Goal: Task Accomplishment & Management: Use online tool/utility

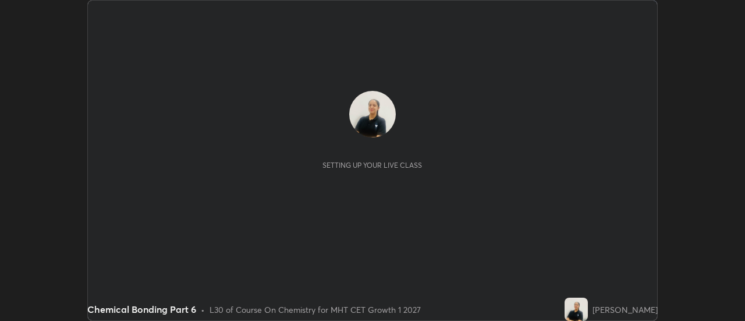
scroll to position [321, 745]
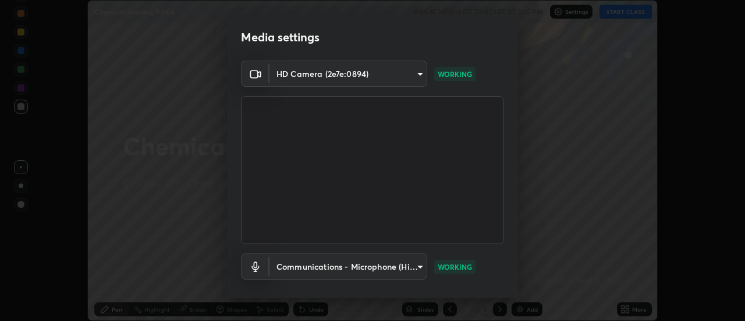
click at [581, 207] on div "Media settings HD Camera (2e7e:0894) ace2746a712daef3b36a7f28d369e0545ed0e4646e…" at bounding box center [372, 160] width 745 height 321
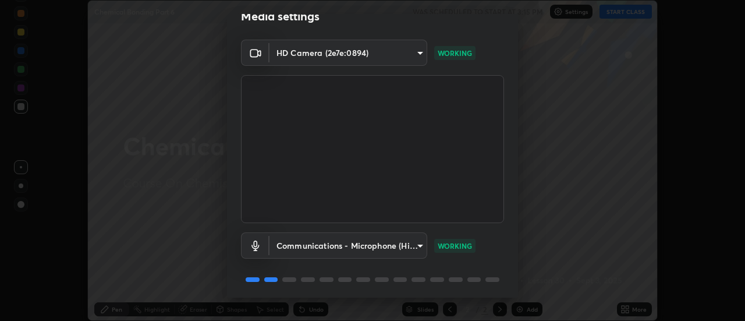
scroll to position [61, 0]
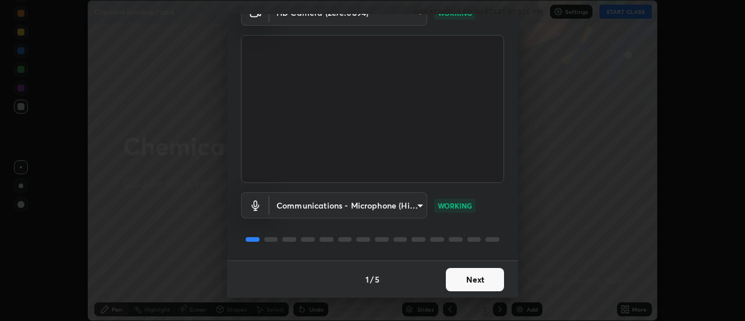
click at [489, 280] on button "Next" at bounding box center [475, 279] width 58 height 23
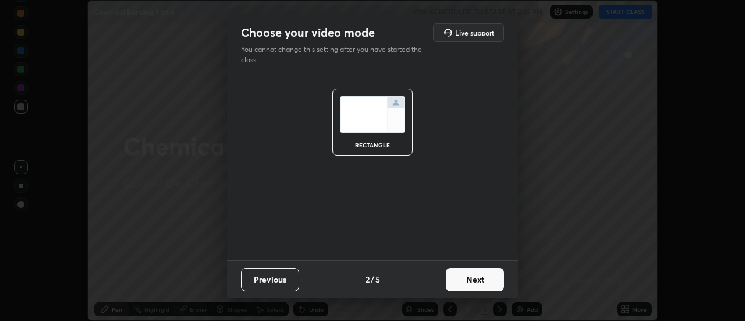
scroll to position [0, 0]
click at [483, 282] on button "Next" at bounding box center [475, 279] width 58 height 23
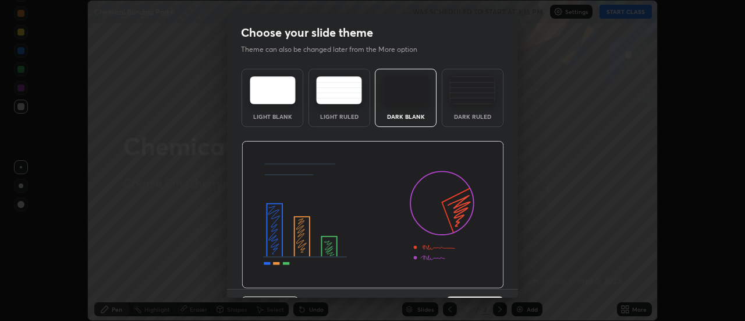
scroll to position [29, 0]
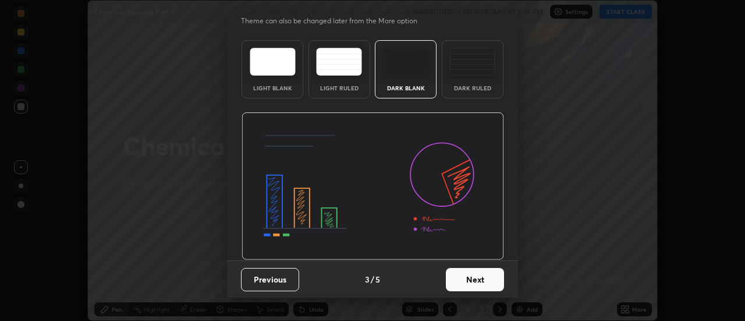
click at [472, 280] on button "Next" at bounding box center [475, 279] width 58 height 23
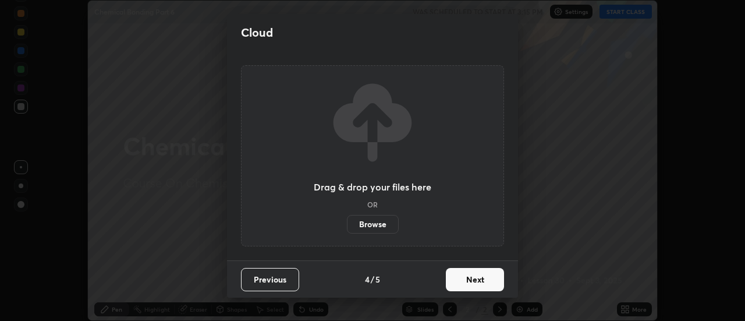
scroll to position [0, 0]
click at [477, 282] on button "Next" at bounding box center [475, 279] width 58 height 23
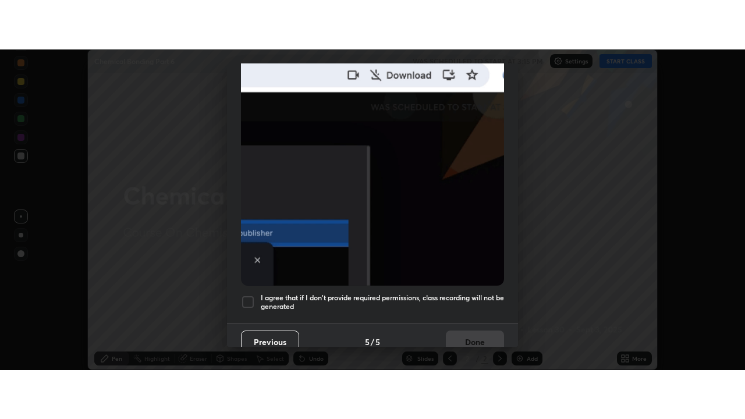
scroll to position [299, 0]
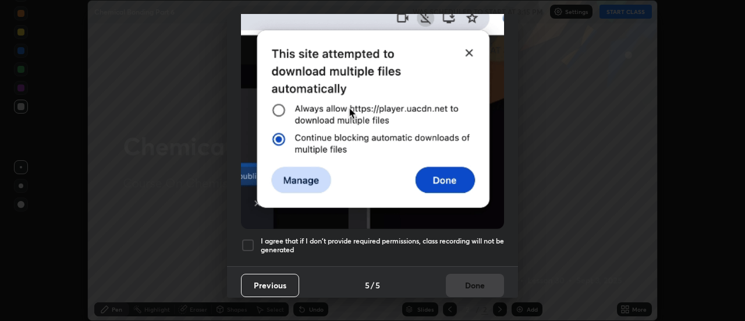
click at [249, 239] on div at bounding box center [248, 245] width 14 height 14
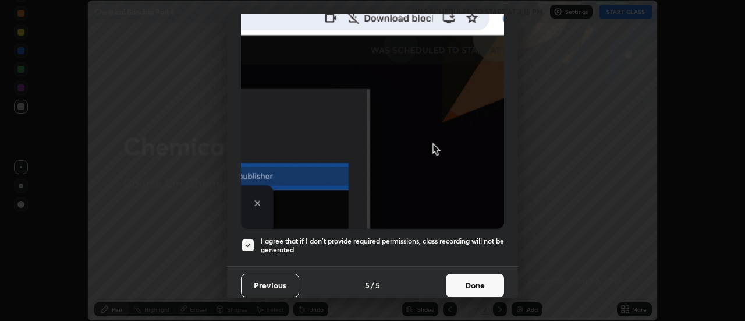
click at [483, 279] on button "Done" at bounding box center [475, 285] width 58 height 23
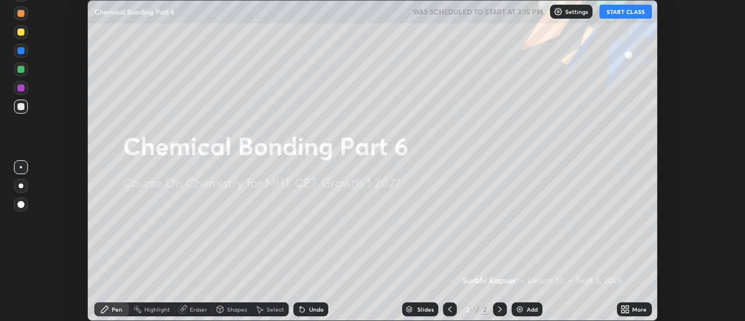
click at [618, 15] on button "START CLASS" at bounding box center [626, 12] width 52 height 14
click at [636, 306] on div "More" at bounding box center [639, 309] width 15 height 6
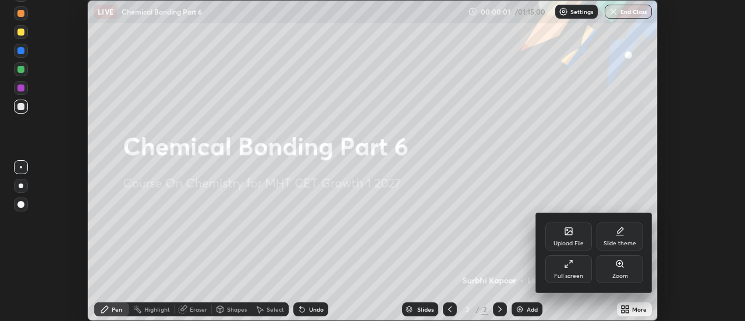
click at [574, 274] on div "Full screen" at bounding box center [568, 276] width 29 height 6
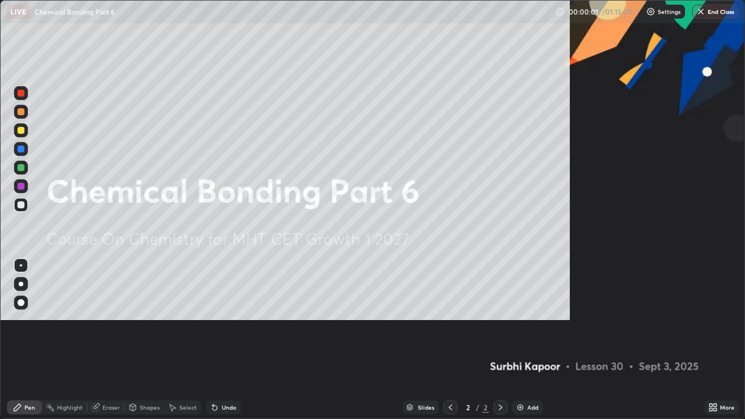
scroll to position [419, 745]
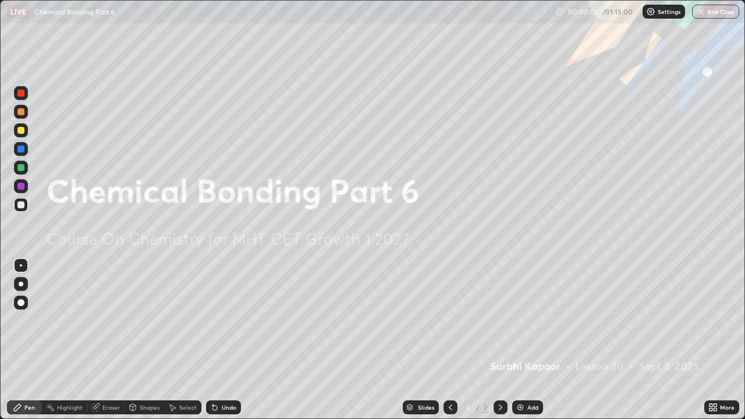
click at [529, 320] on div "Add" at bounding box center [533, 408] width 11 height 6
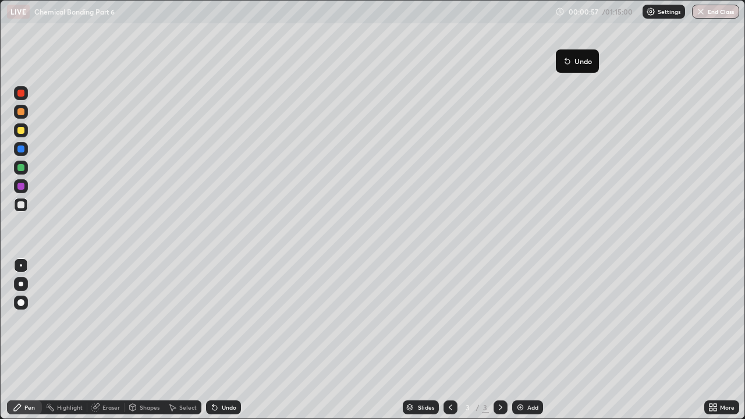
click at [565, 62] on icon at bounding box center [567, 60] width 9 height 9
click at [529, 320] on div "Add" at bounding box center [533, 408] width 11 height 6
click at [521, 320] on img at bounding box center [520, 407] width 9 height 9
click at [113, 320] on div "Eraser" at bounding box center [110, 408] width 17 height 6
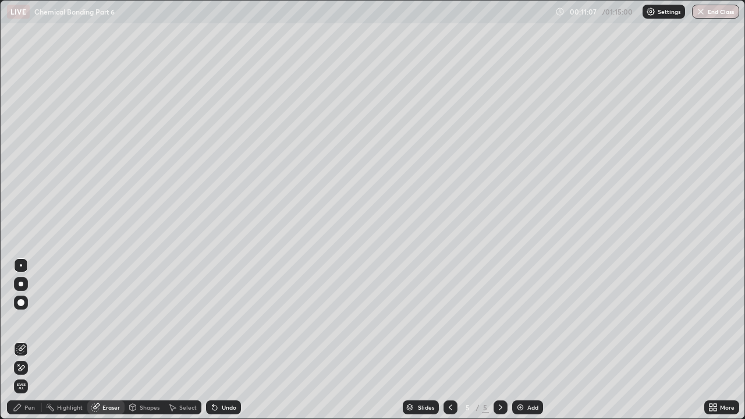
click at [24, 320] on div "Pen" at bounding box center [24, 408] width 35 height 14
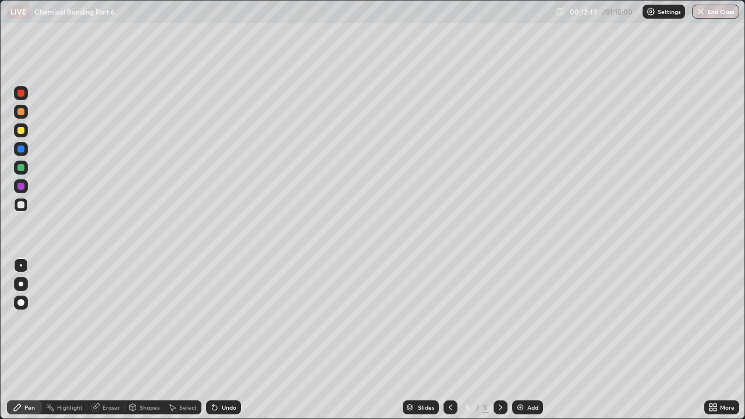
click at [524, 320] on img at bounding box center [520, 407] width 9 height 9
click at [450, 320] on icon at bounding box center [450, 407] width 9 height 9
click at [106, 320] on div "Eraser" at bounding box center [110, 408] width 17 height 6
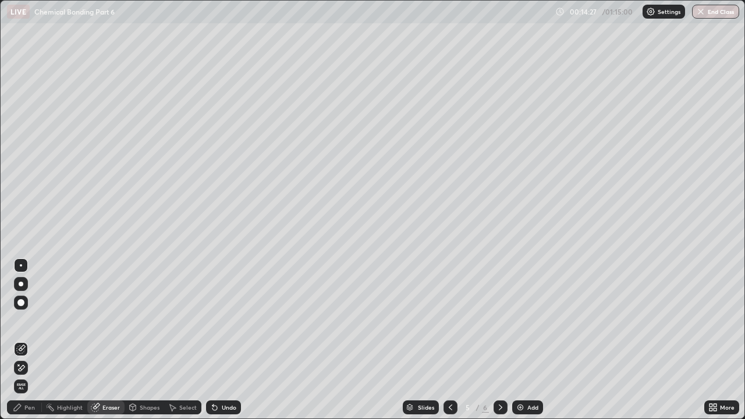
click at [31, 320] on div "Pen" at bounding box center [24, 408] width 35 height 14
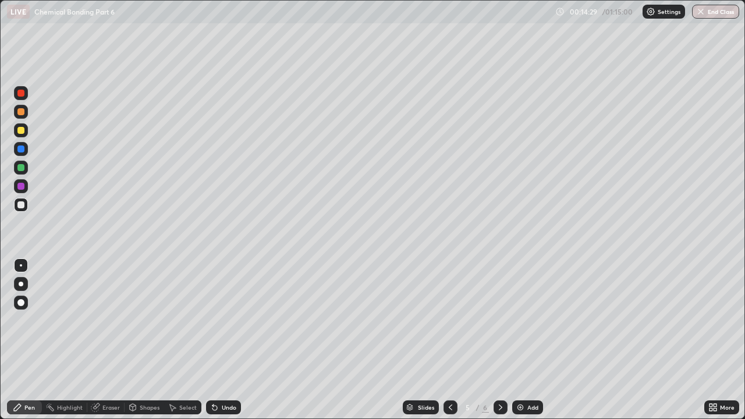
click at [109, 320] on div "Eraser" at bounding box center [110, 408] width 17 height 6
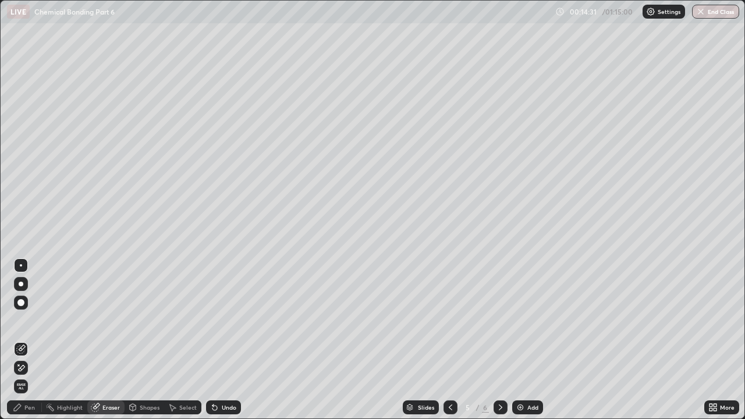
click at [30, 320] on div "Pen" at bounding box center [29, 408] width 10 height 6
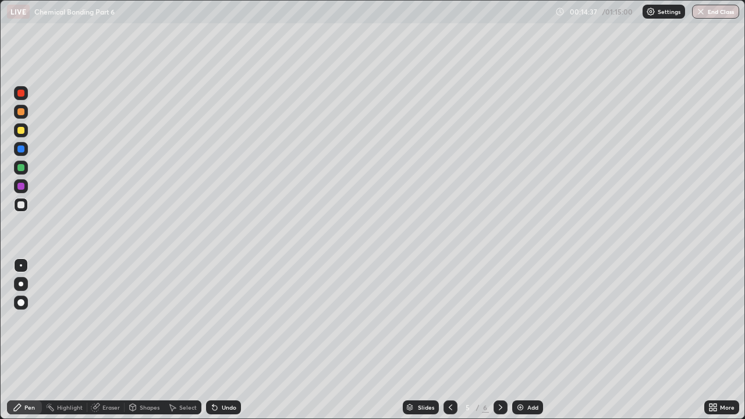
click at [499, 320] on icon at bounding box center [500, 407] width 9 height 9
click at [450, 320] on icon at bounding box center [450, 407] width 9 height 9
click at [500, 320] on icon at bounding box center [500, 407] width 9 height 9
click at [450, 320] on icon at bounding box center [450, 407] width 9 height 9
click at [148, 320] on div "Shapes" at bounding box center [145, 408] width 40 height 14
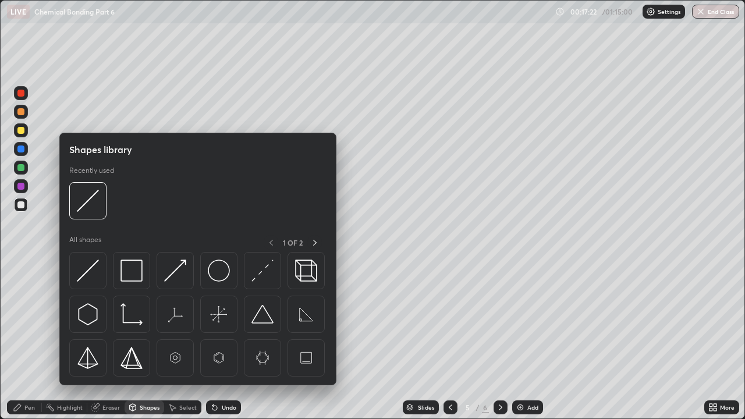
click at [101, 320] on div "Eraser" at bounding box center [105, 408] width 37 height 14
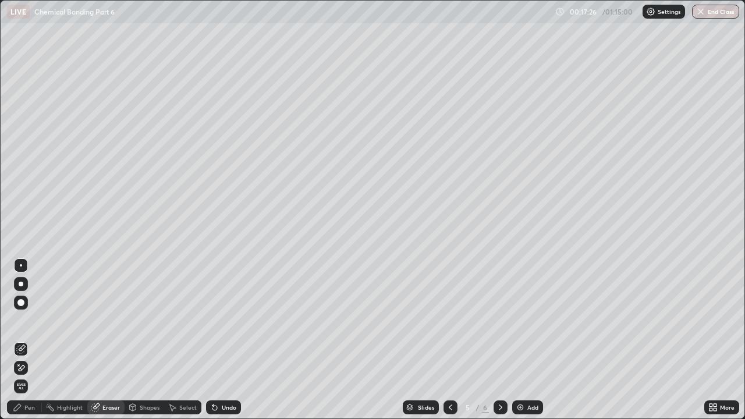
click at [26, 320] on div "Pen" at bounding box center [29, 408] width 10 height 6
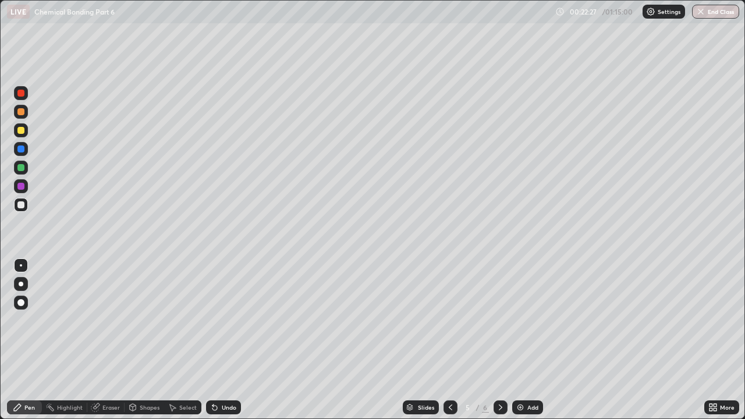
click at [498, 320] on icon at bounding box center [500, 407] width 9 height 9
click at [112, 320] on div "Eraser" at bounding box center [105, 408] width 37 height 14
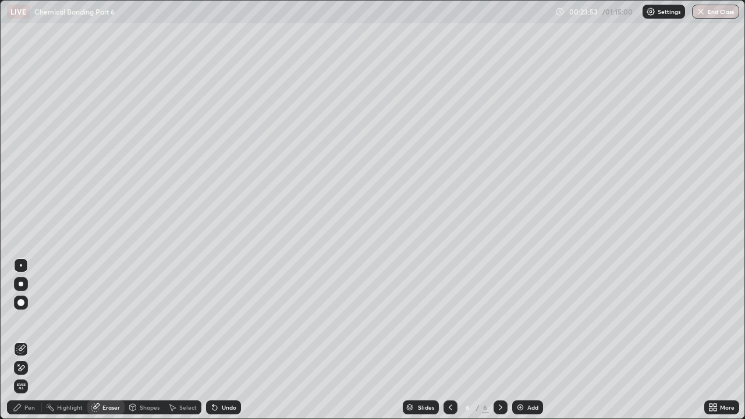
click at [25, 320] on div "Pen" at bounding box center [29, 408] width 10 height 6
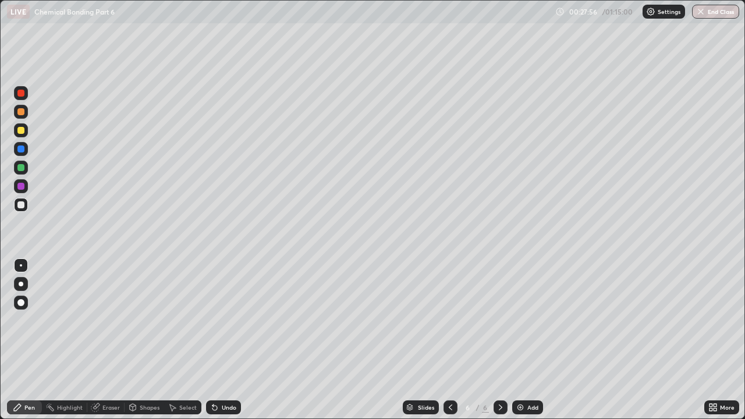
click at [535, 320] on div "Add" at bounding box center [533, 408] width 11 height 6
click at [232, 320] on div "Undo" at bounding box center [229, 408] width 15 height 6
click at [532, 320] on div "Add" at bounding box center [533, 408] width 11 height 6
click at [530, 320] on div "Add" at bounding box center [533, 408] width 11 height 6
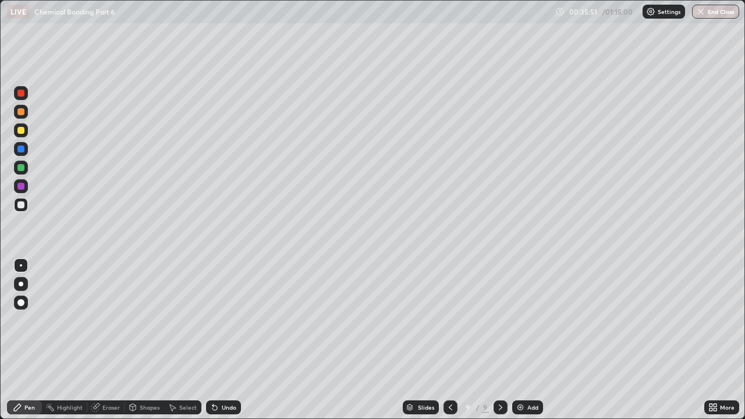
click at [450, 320] on icon at bounding box center [450, 407] width 9 height 9
click at [501, 320] on icon at bounding box center [500, 408] width 3 height 6
click at [224, 320] on div "Undo" at bounding box center [229, 408] width 15 height 6
click at [225, 320] on div "Undo" at bounding box center [223, 408] width 35 height 14
click at [231, 320] on div "Undo" at bounding box center [223, 408] width 35 height 14
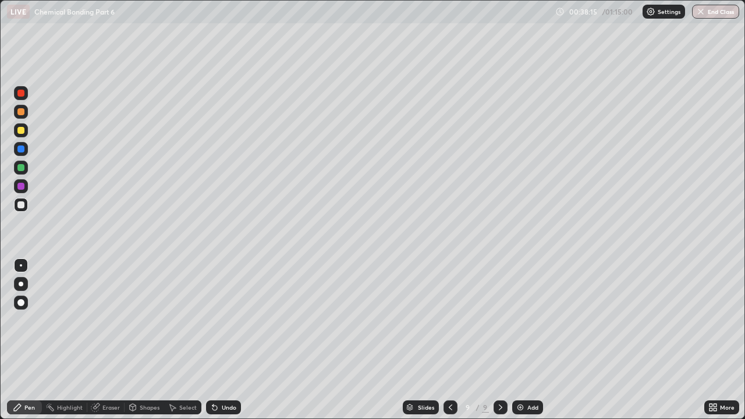
click at [231, 320] on div "Undo" at bounding box center [223, 408] width 35 height 14
click at [234, 320] on div "Undo" at bounding box center [223, 408] width 35 height 14
click at [525, 320] on div "Add" at bounding box center [527, 408] width 31 height 14
click at [104, 320] on div "Eraser" at bounding box center [110, 408] width 17 height 6
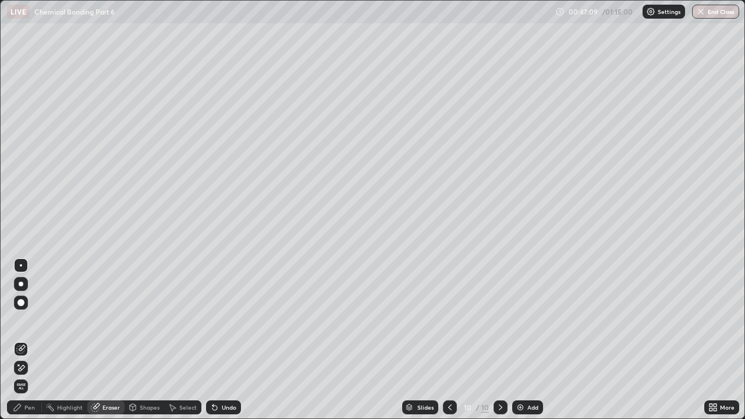
click at [27, 320] on div "Pen" at bounding box center [29, 408] width 10 height 6
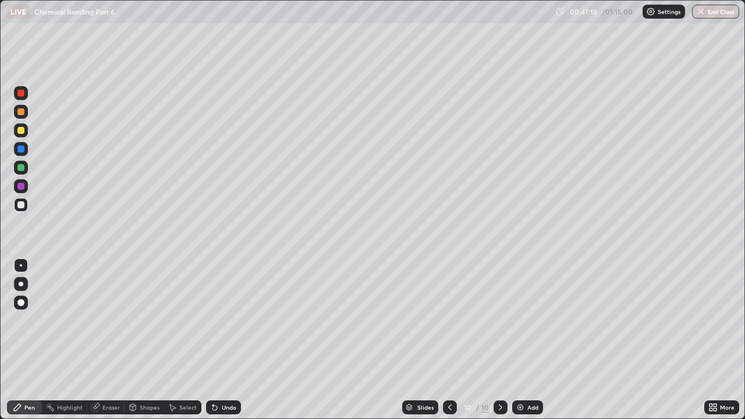
click at [313, 320] on div "Slides 10 / 10 Add" at bounding box center [473, 407] width 464 height 23
click at [530, 320] on div "Add" at bounding box center [533, 408] width 11 height 6
click at [450, 320] on icon at bounding box center [450, 407] width 9 height 9
click at [499, 320] on icon at bounding box center [500, 407] width 9 height 9
click at [116, 320] on div "Eraser" at bounding box center [110, 408] width 17 height 6
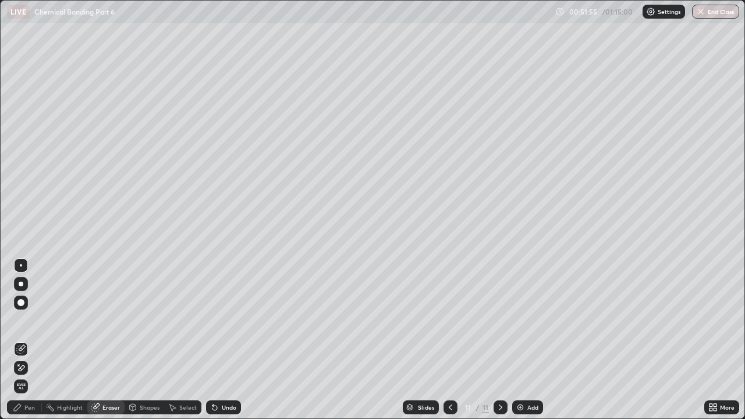
click at [37, 320] on div "Pen" at bounding box center [24, 408] width 35 height 14
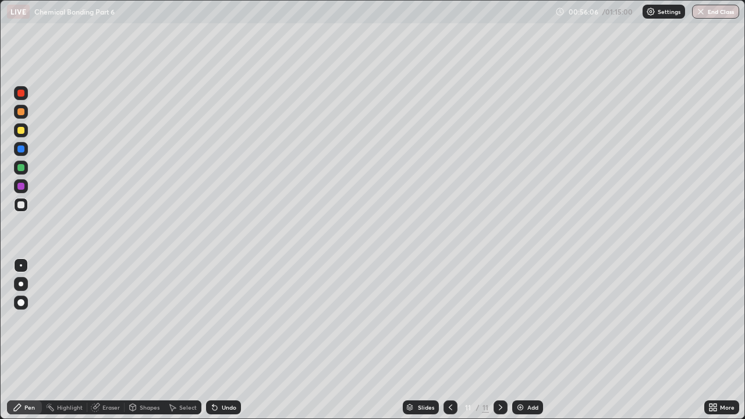
click at [448, 320] on icon at bounding box center [450, 407] width 9 height 9
click at [450, 320] on icon at bounding box center [450, 407] width 9 height 9
click at [504, 320] on div at bounding box center [501, 408] width 14 height 14
click at [499, 320] on icon at bounding box center [500, 407] width 9 height 9
click at [532, 320] on div "Add" at bounding box center [533, 408] width 11 height 6
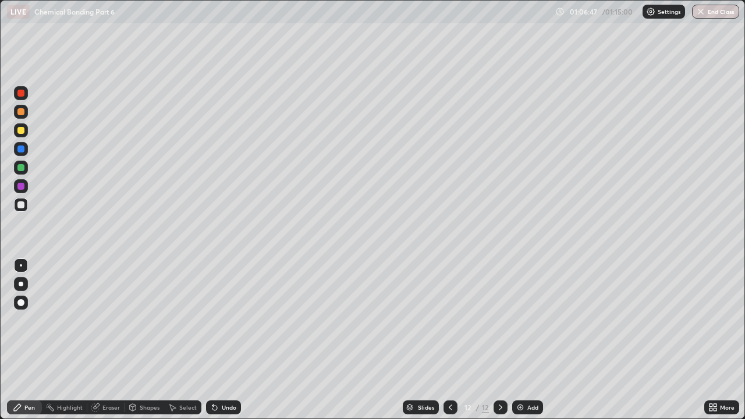
click at [216, 320] on icon at bounding box center [214, 407] width 9 height 9
click at [215, 320] on icon at bounding box center [215, 408] width 5 height 5
click at [217, 320] on icon at bounding box center [214, 407] width 9 height 9
click at [216, 320] on icon at bounding box center [214, 407] width 9 height 9
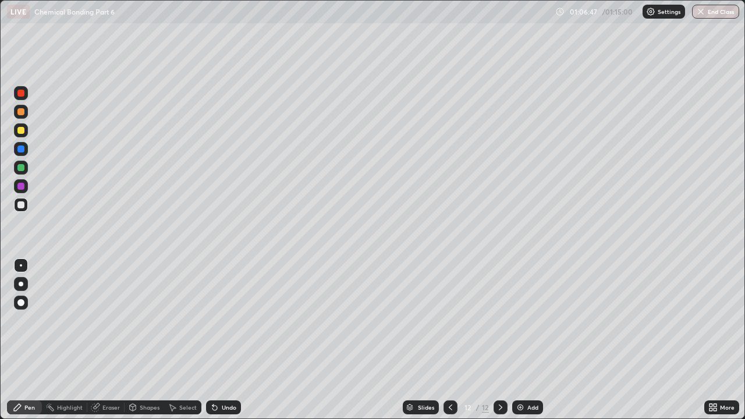
click at [217, 320] on icon at bounding box center [214, 407] width 9 height 9
click at [213, 320] on icon at bounding box center [215, 408] width 5 height 5
click at [215, 320] on icon at bounding box center [215, 408] width 5 height 5
click at [216, 320] on icon at bounding box center [214, 407] width 9 height 9
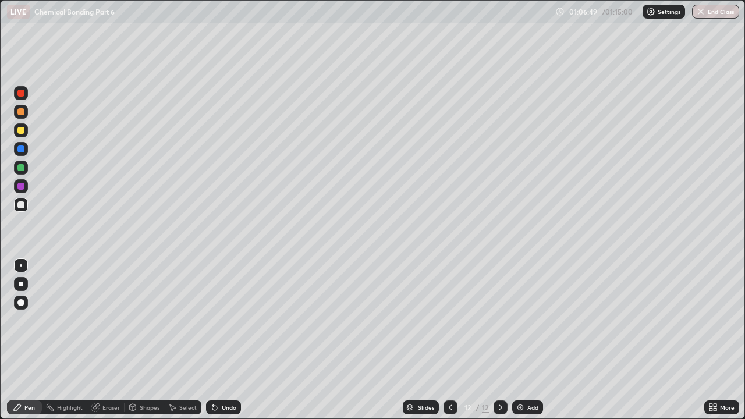
click at [216, 320] on icon at bounding box center [214, 407] width 9 height 9
click at [213, 320] on icon at bounding box center [215, 408] width 5 height 5
click at [213, 320] on icon at bounding box center [213, 405] width 1 height 1
click at [213, 320] on icon at bounding box center [215, 408] width 5 height 5
click at [213, 320] on icon at bounding box center [213, 405] width 1 height 1
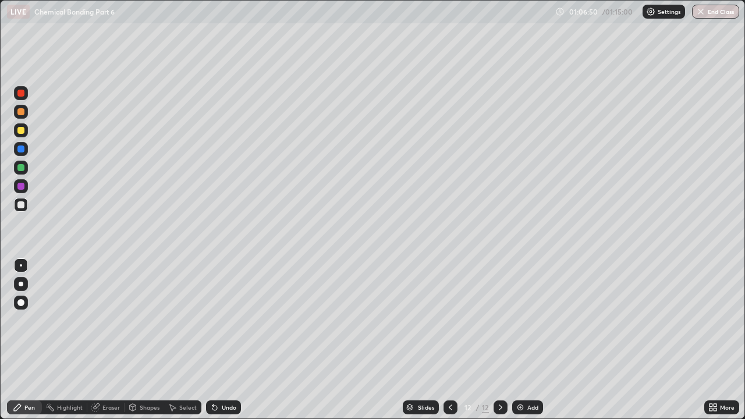
click at [213, 320] on icon at bounding box center [213, 405] width 1 height 1
click at [214, 320] on div "Undo" at bounding box center [223, 408] width 35 height 14
click at [213, 320] on icon at bounding box center [213, 405] width 1 height 1
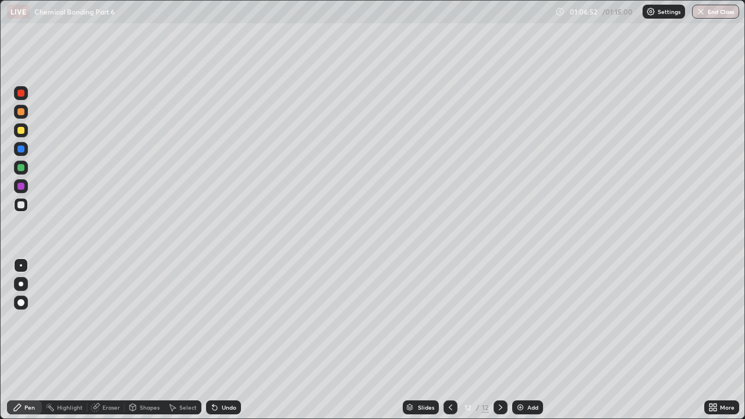
click at [211, 320] on div "Undo" at bounding box center [223, 408] width 35 height 14
click at [210, 320] on div "Undo" at bounding box center [223, 408] width 35 height 14
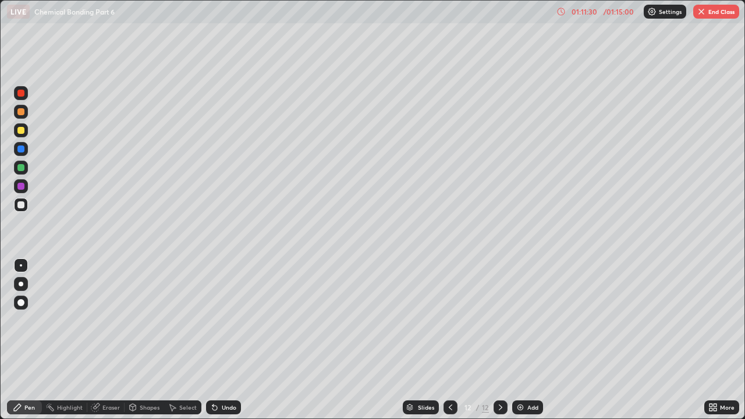
click at [718, 15] on button "End Class" at bounding box center [717, 12] width 46 height 14
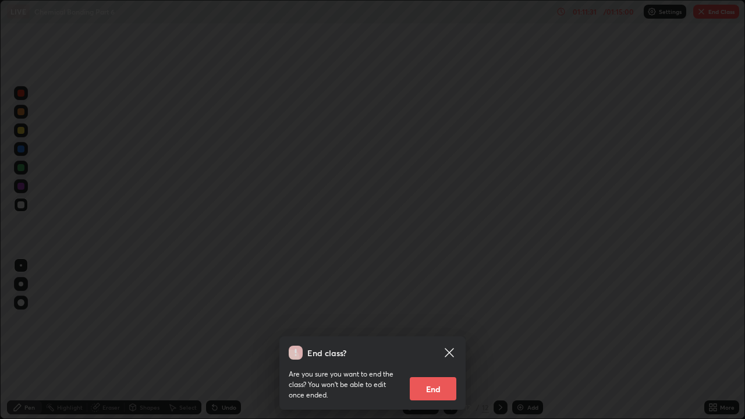
click at [448, 320] on button "End" at bounding box center [433, 388] width 47 height 23
